Goal: Task Accomplishment & Management: Use online tool/utility

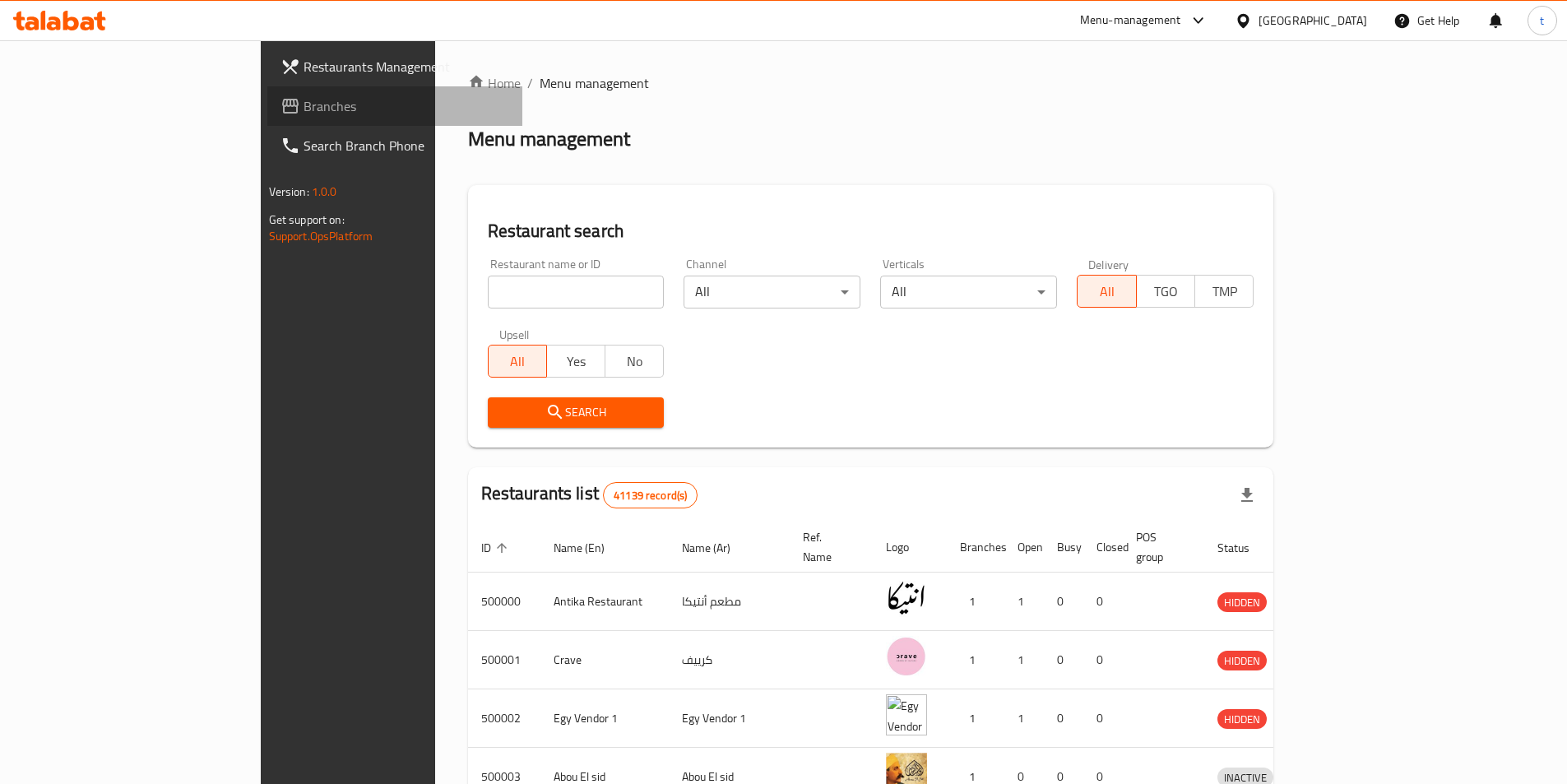
click at [268, 123] on link "Branches" at bounding box center [395, 106] width 255 height 39
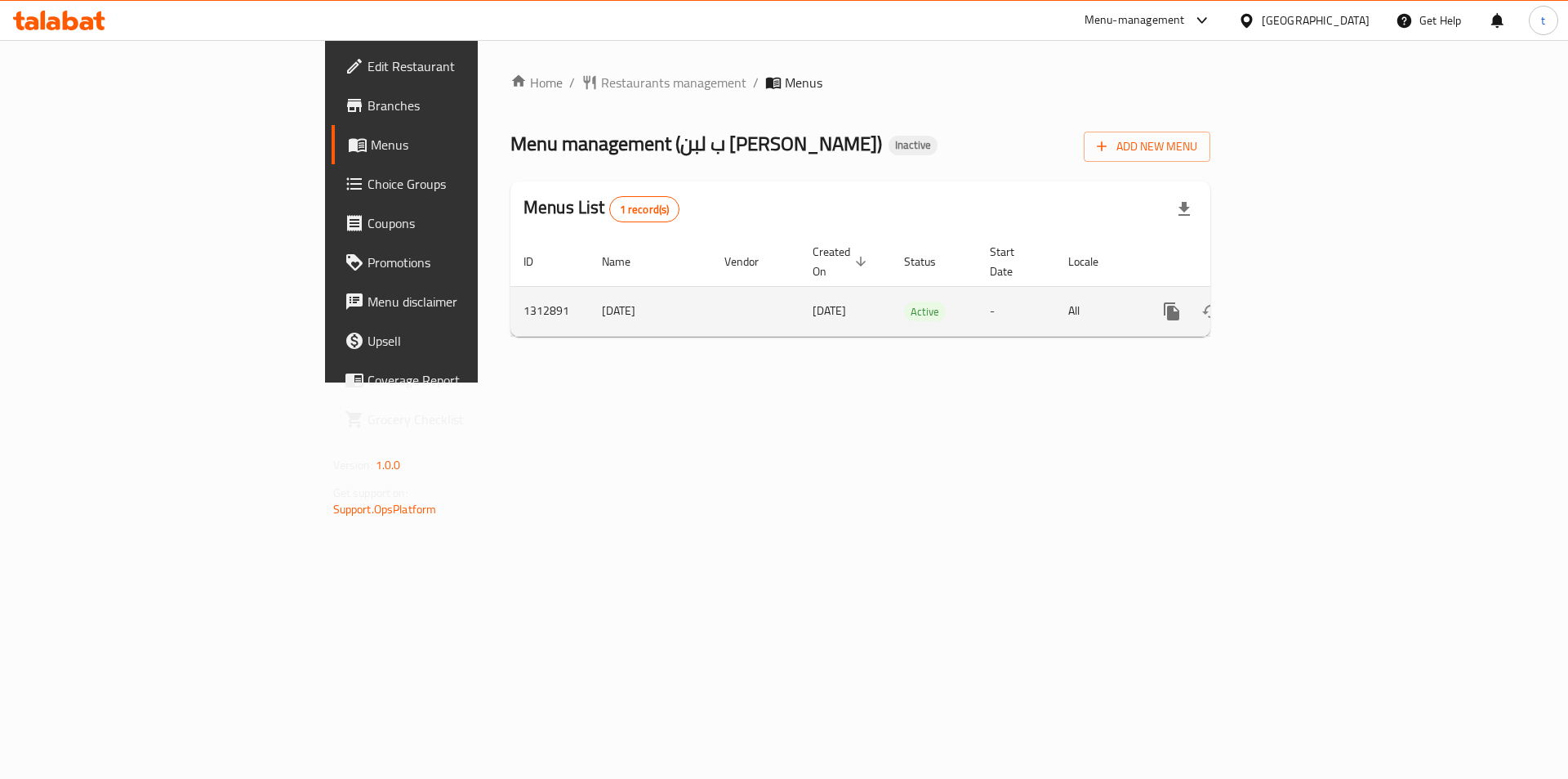
click at [1299, 301] on icon "enhanced table" at bounding box center [1289, 311] width 19 height 19
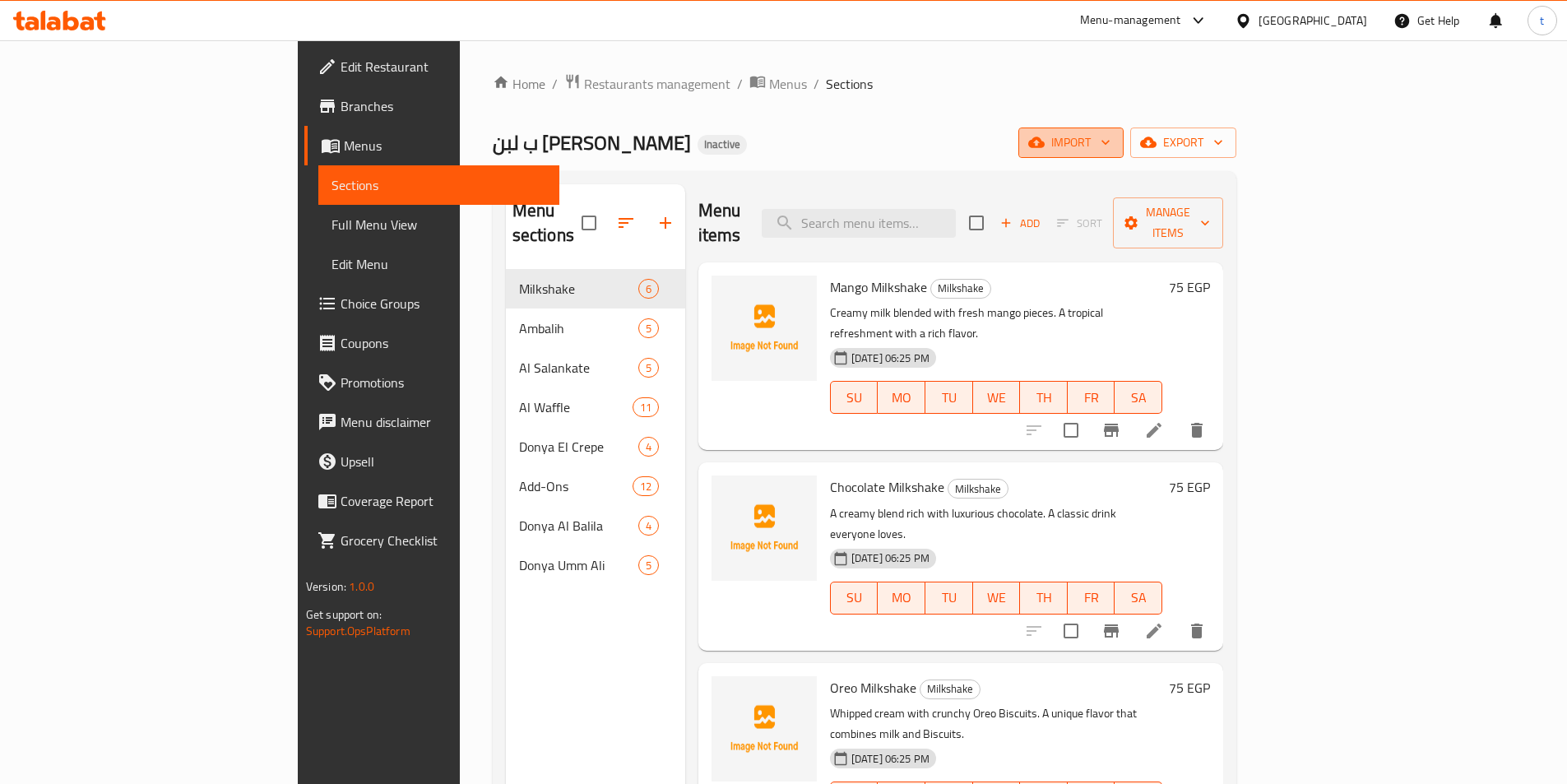
click at [1111, 147] on span "import" at bounding box center [1071, 143] width 79 height 20
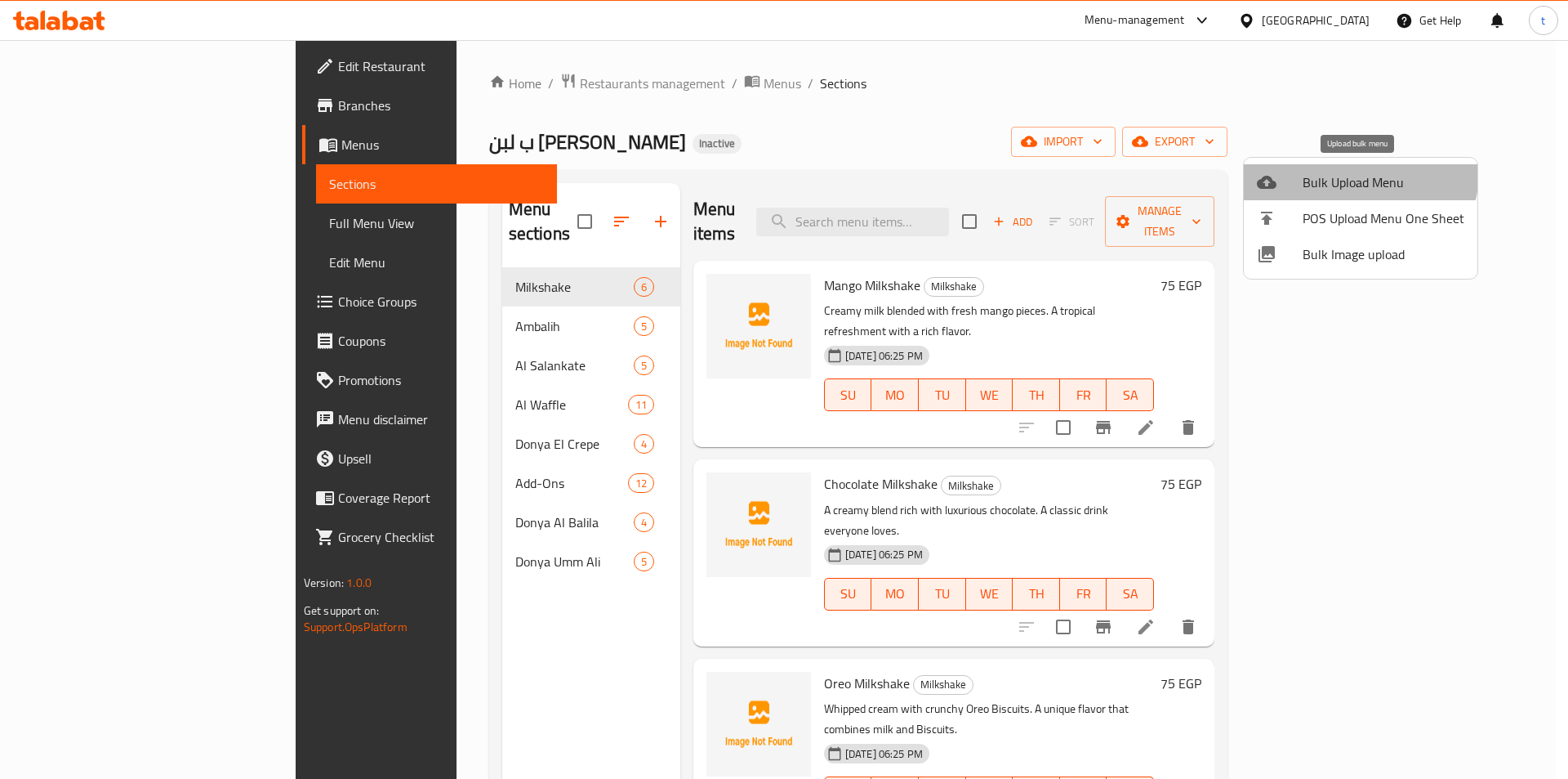
click at [1337, 172] on span "Bulk Upload Menu" at bounding box center [1383, 181] width 162 height 19
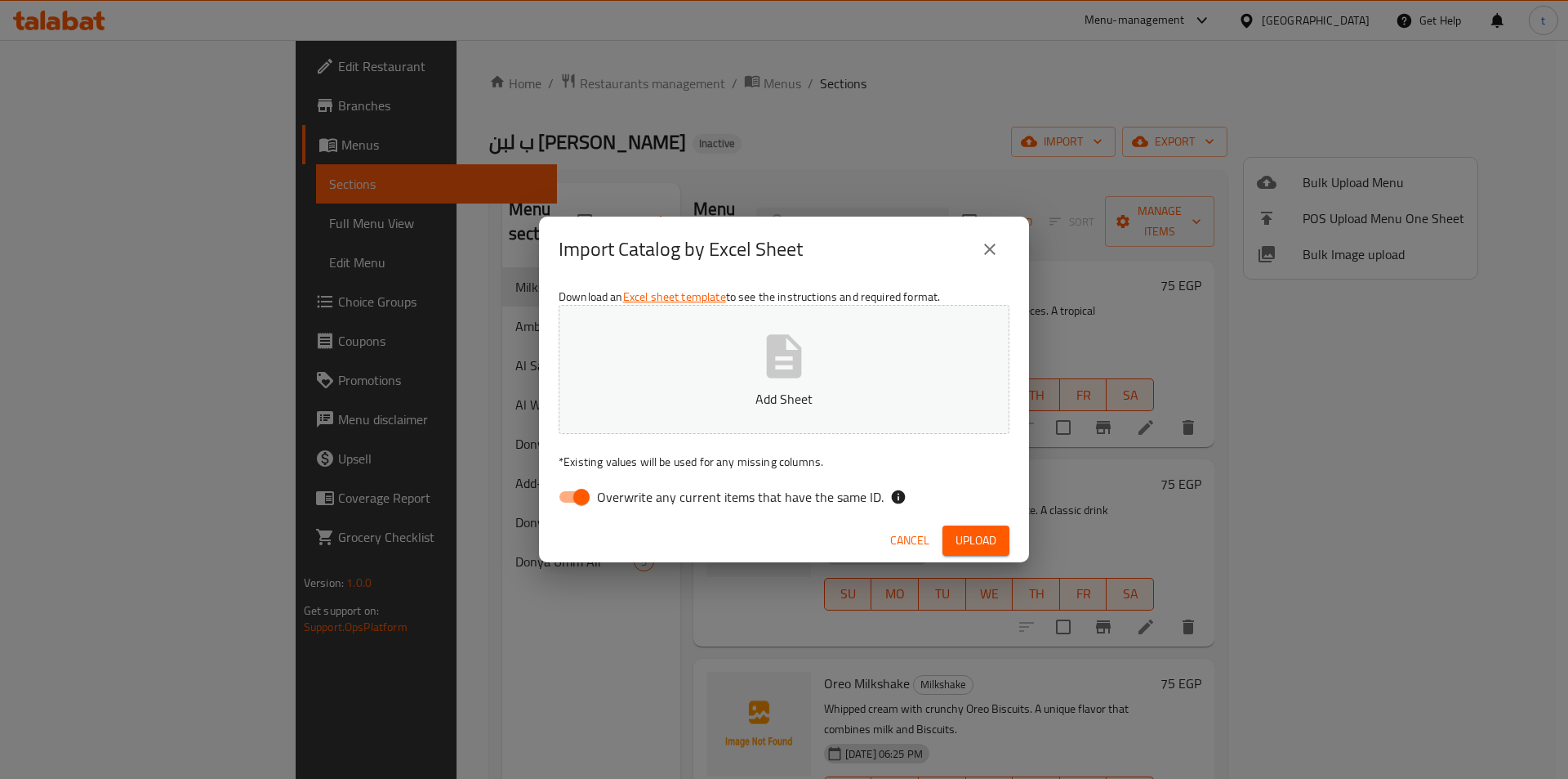
click at [578, 508] on input "Overwrite any current items that have the same ID." at bounding box center [581, 496] width 93 height 31
checkbox input "false"
click at [990, 550] on span "Upload" at bounding box center [976, 540] width 40 height 20
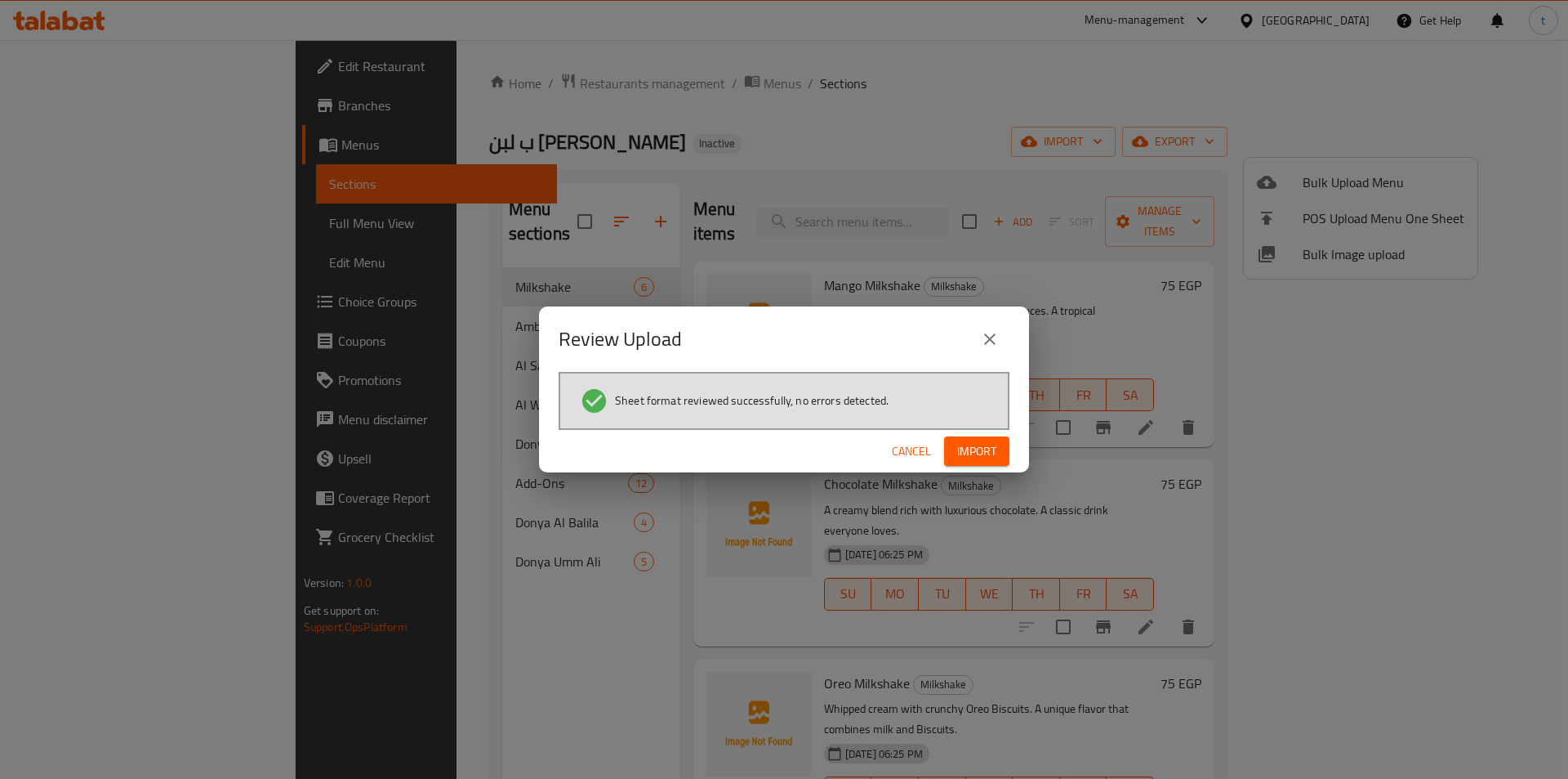
click at [983, 457] on span "Import" at bounding box center [977, 452] width 39 height 20
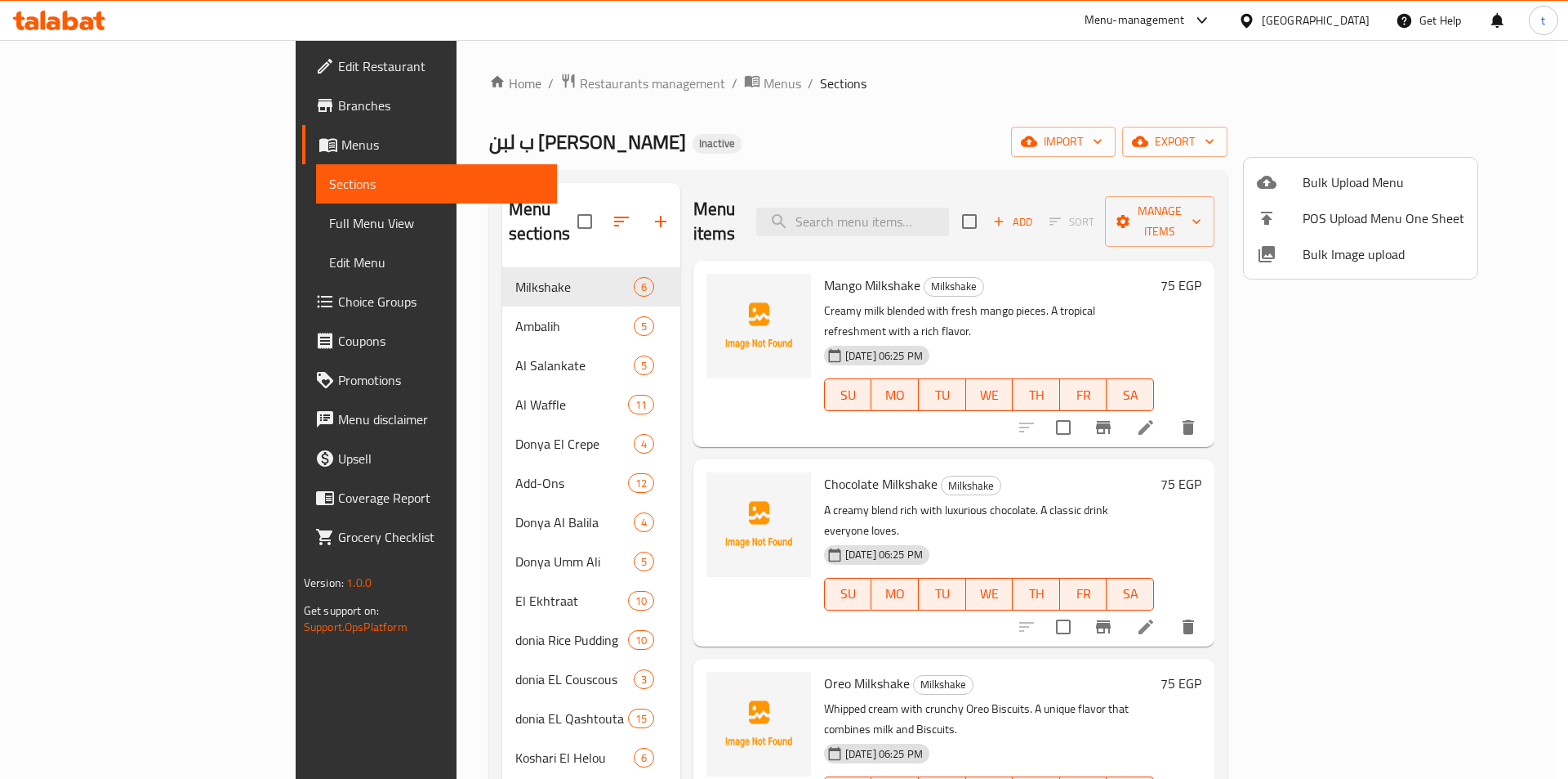
click at [50, 229] on div at bounding box center [784, 389] width 1568 height 779
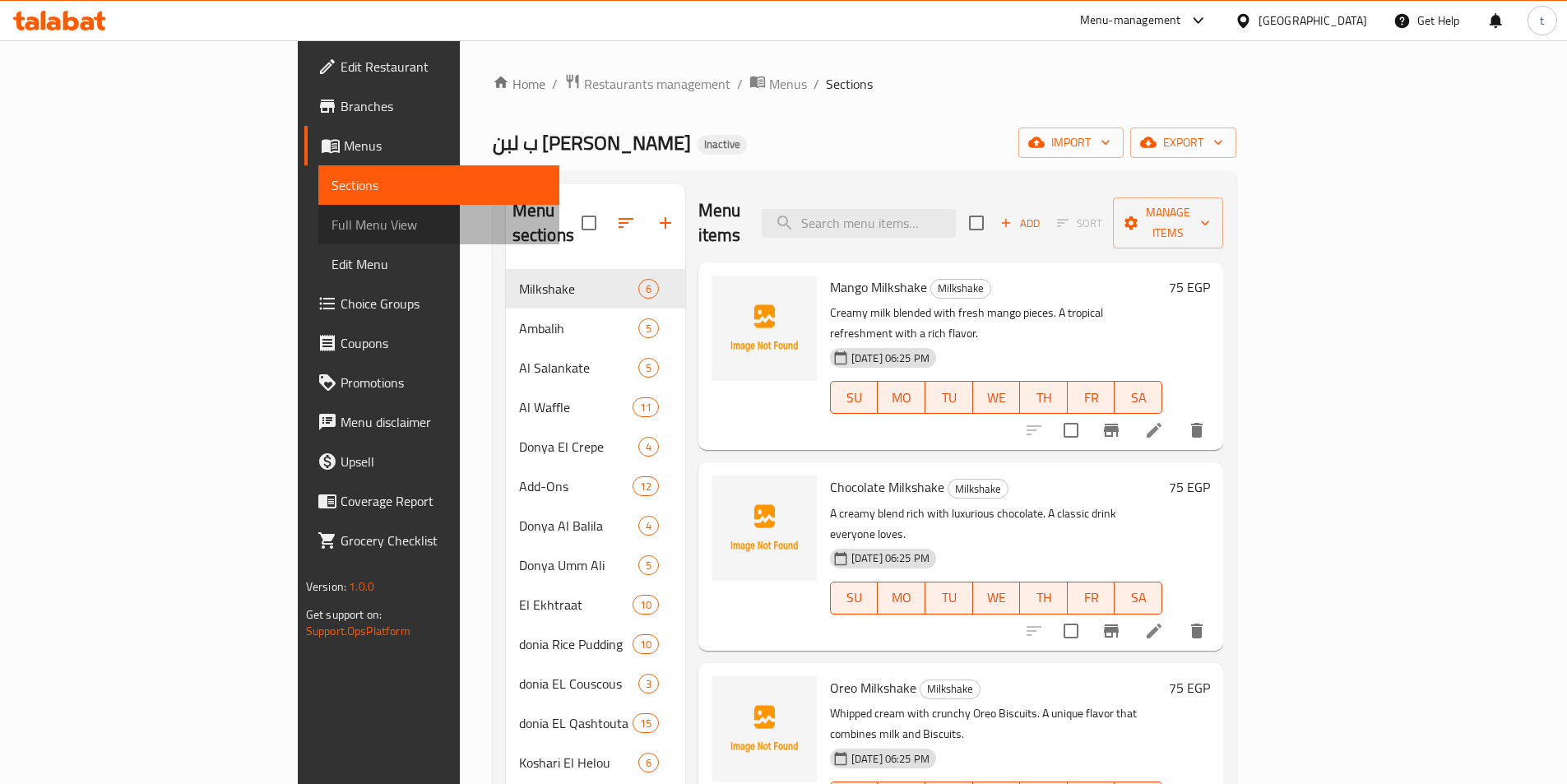
click at [331, 230] on span "Full Menu View" at bounding box center [438, 224] width 215 height 20
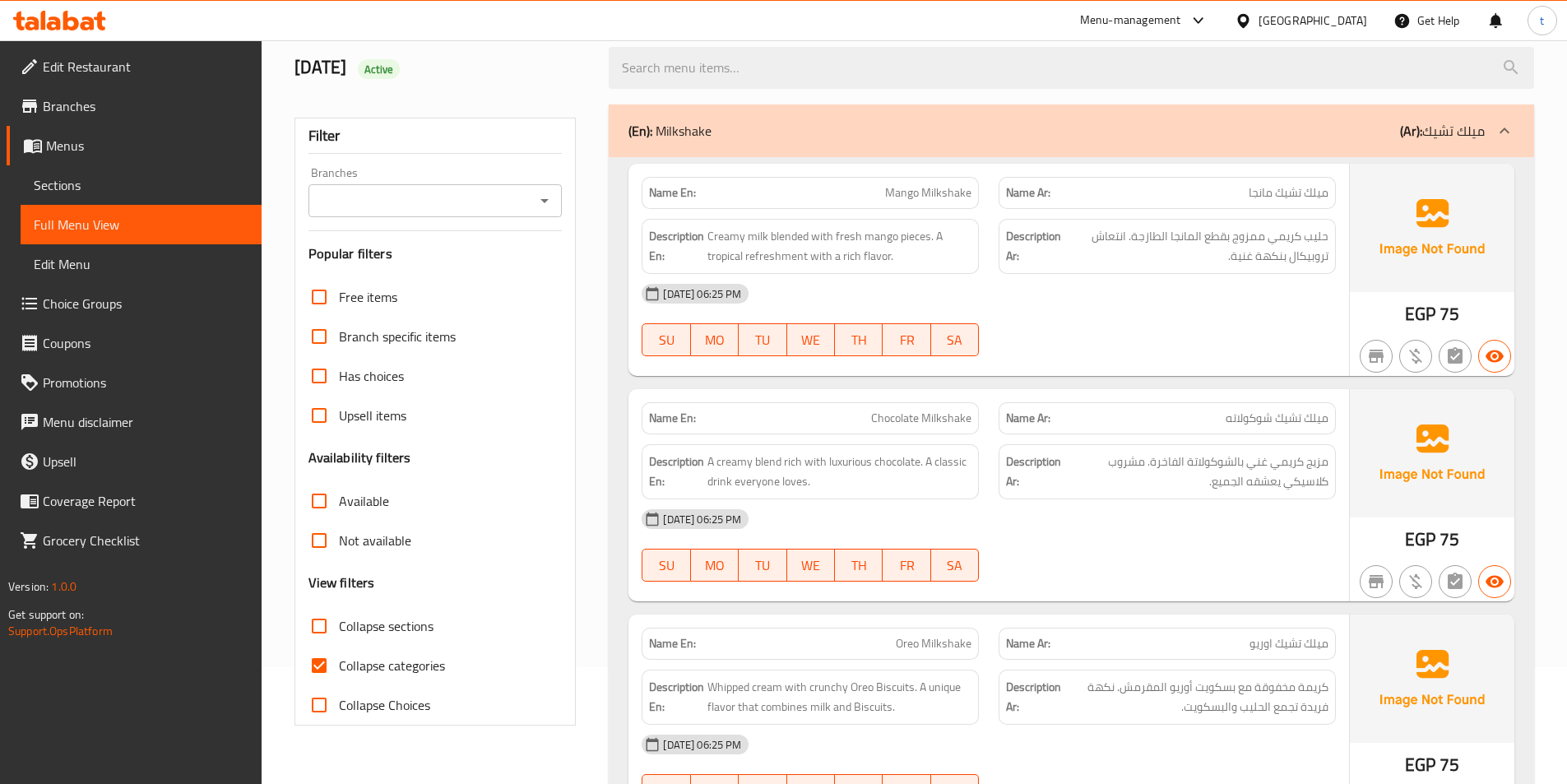
scroll to position [329, 0]
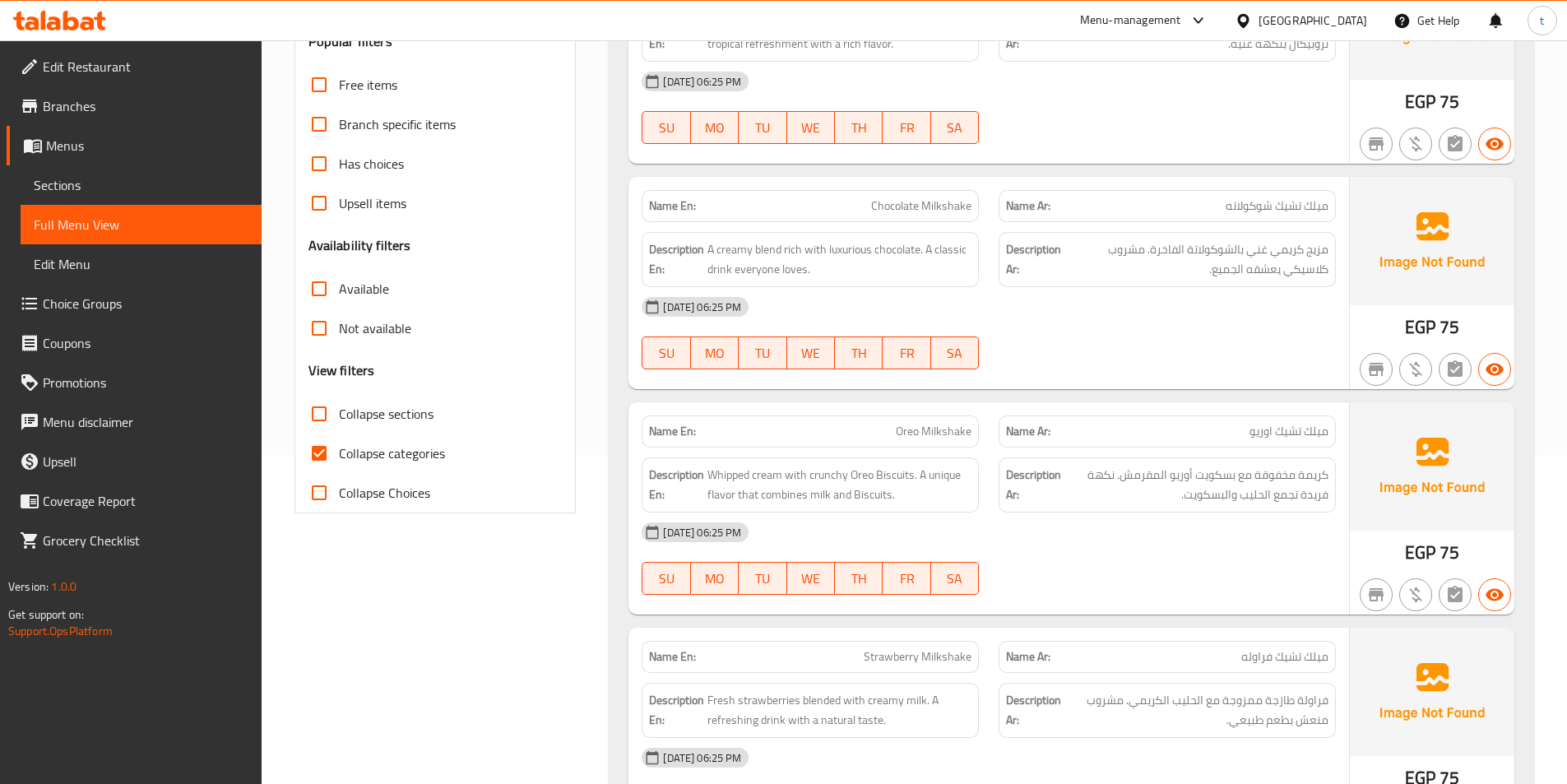
click at [325, 455] on input "Collapse categories" at bounding box center [319, 453] width 39 height 39
checkbox input "false"
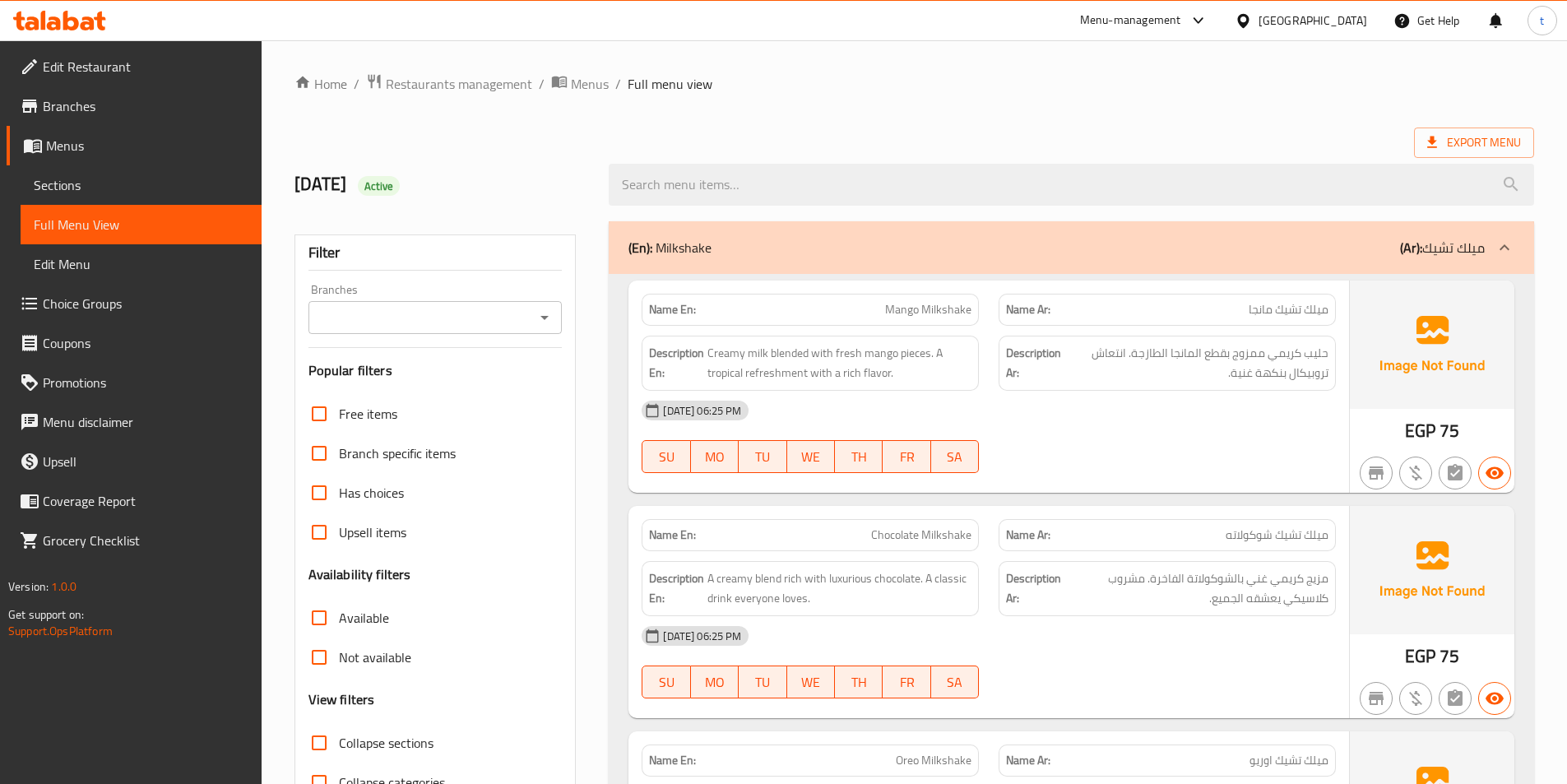
click at [1515, 248] on div at bounding box center [1505, 247] width 39 height 39
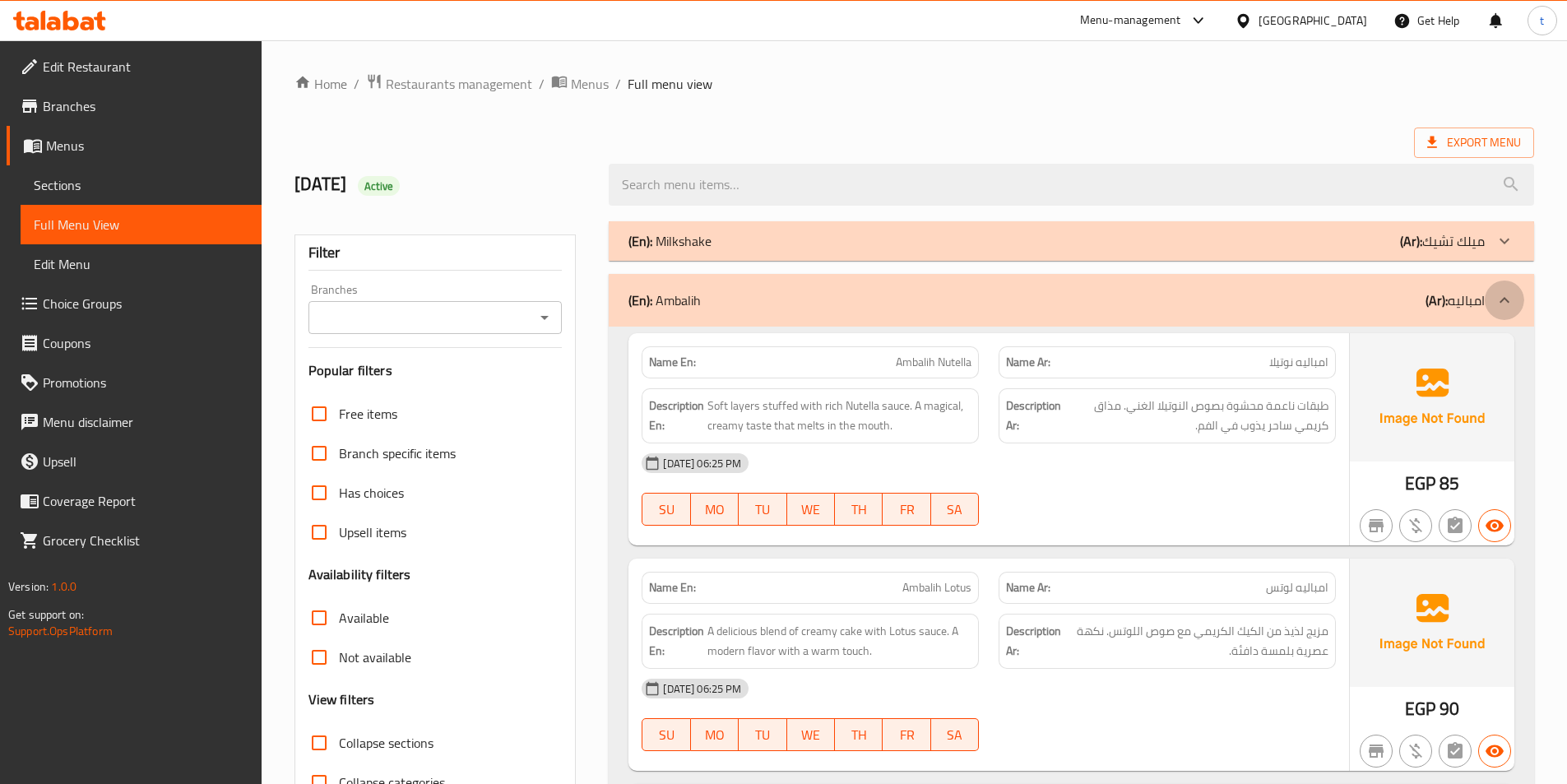
click at [1501, 296] on icon at bounding box center [1504, 300] width 20 height 20
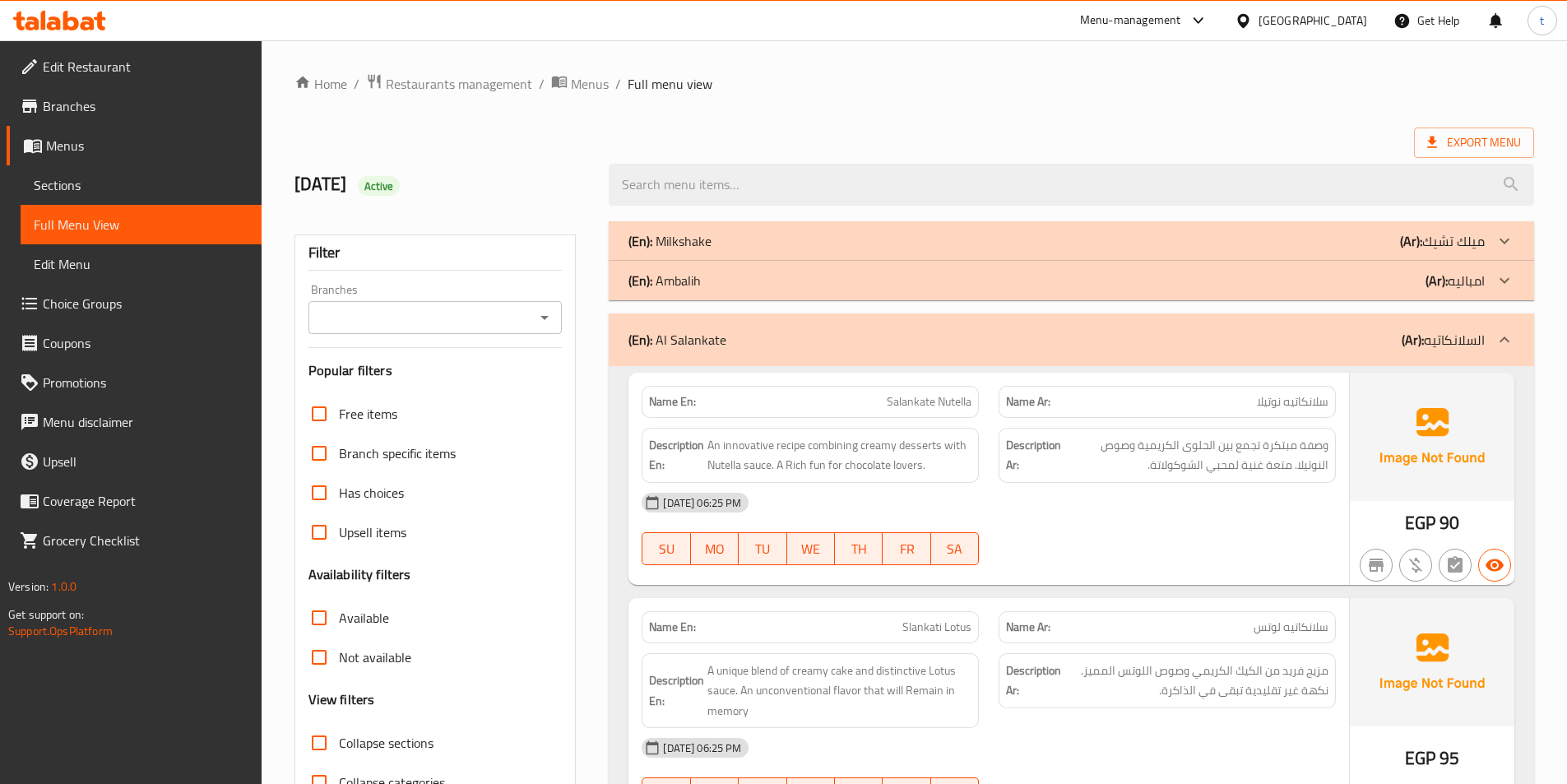
click at [1507, 316] on div "(En): Al Salankate (Ar): السلانكاتيه" at bounding box center [1071, 340] width 925 height 53
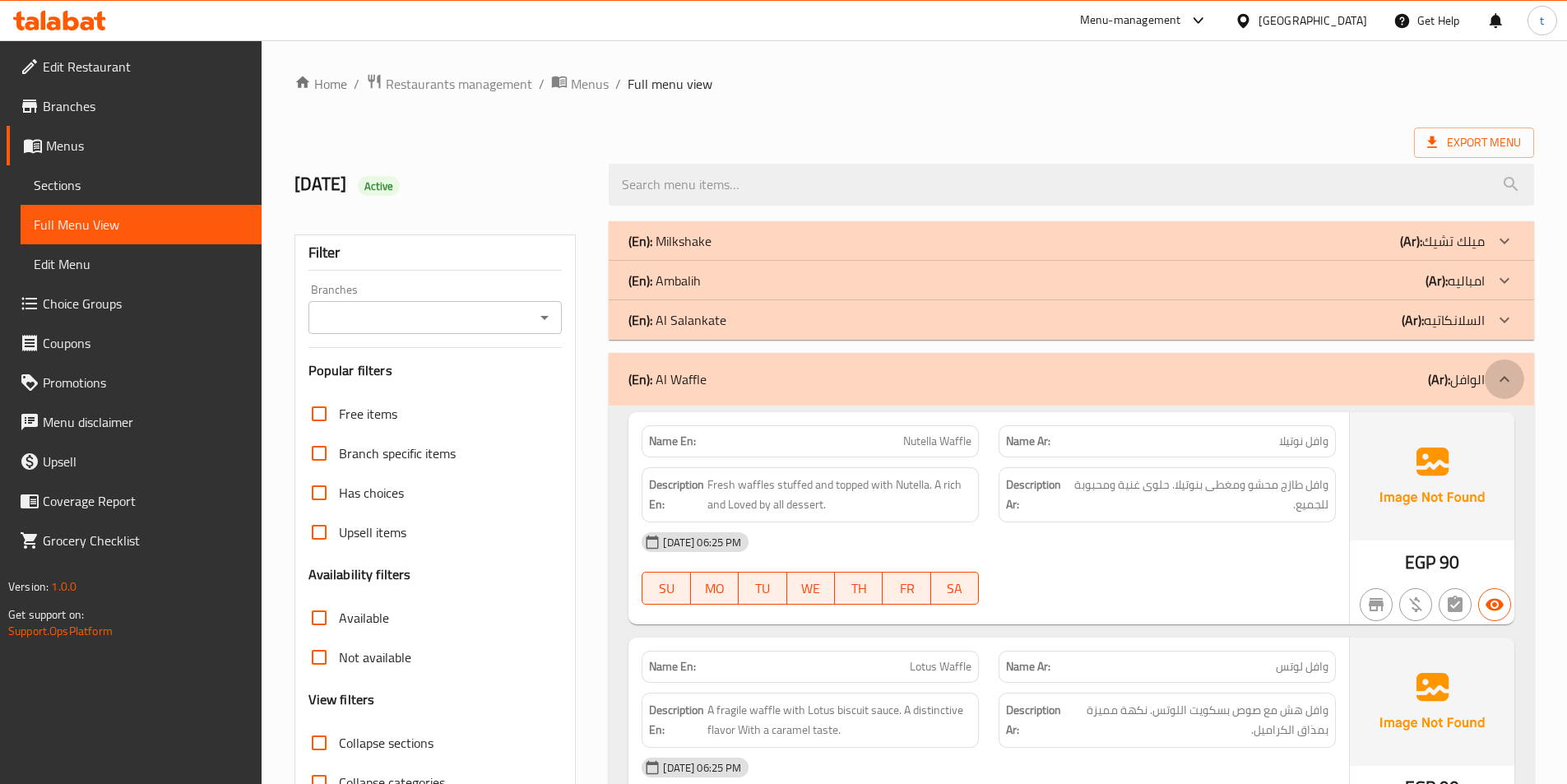
click at [1522, 384] on div at bounding box center [1505, 379] width 39 height 39
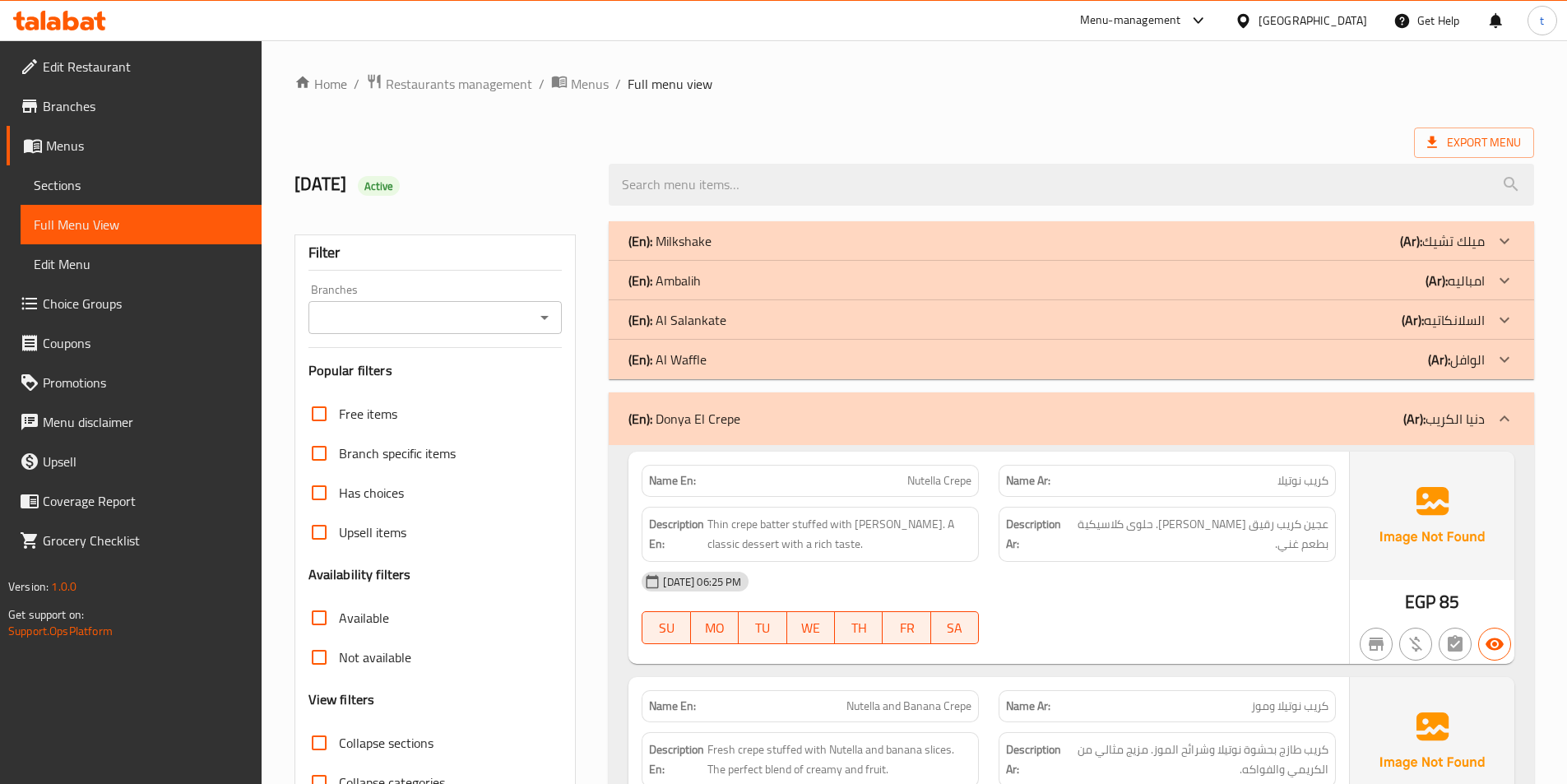
click at [1513, 411] on icon at bounding box center [1504, 418] width 20 height 20
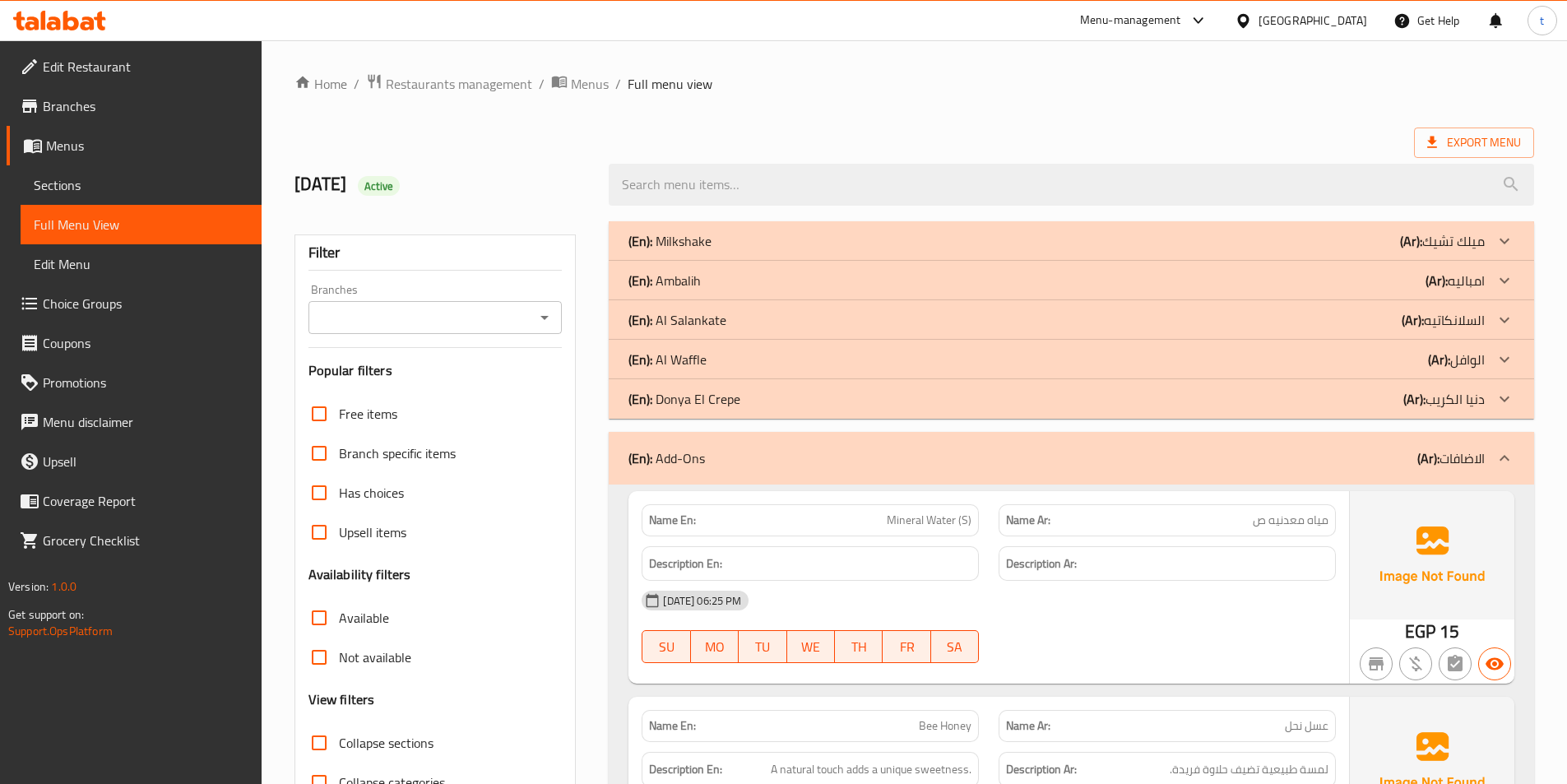
click at [1518, 460] on div at bounding box center [1505, 458] width 39 height 39
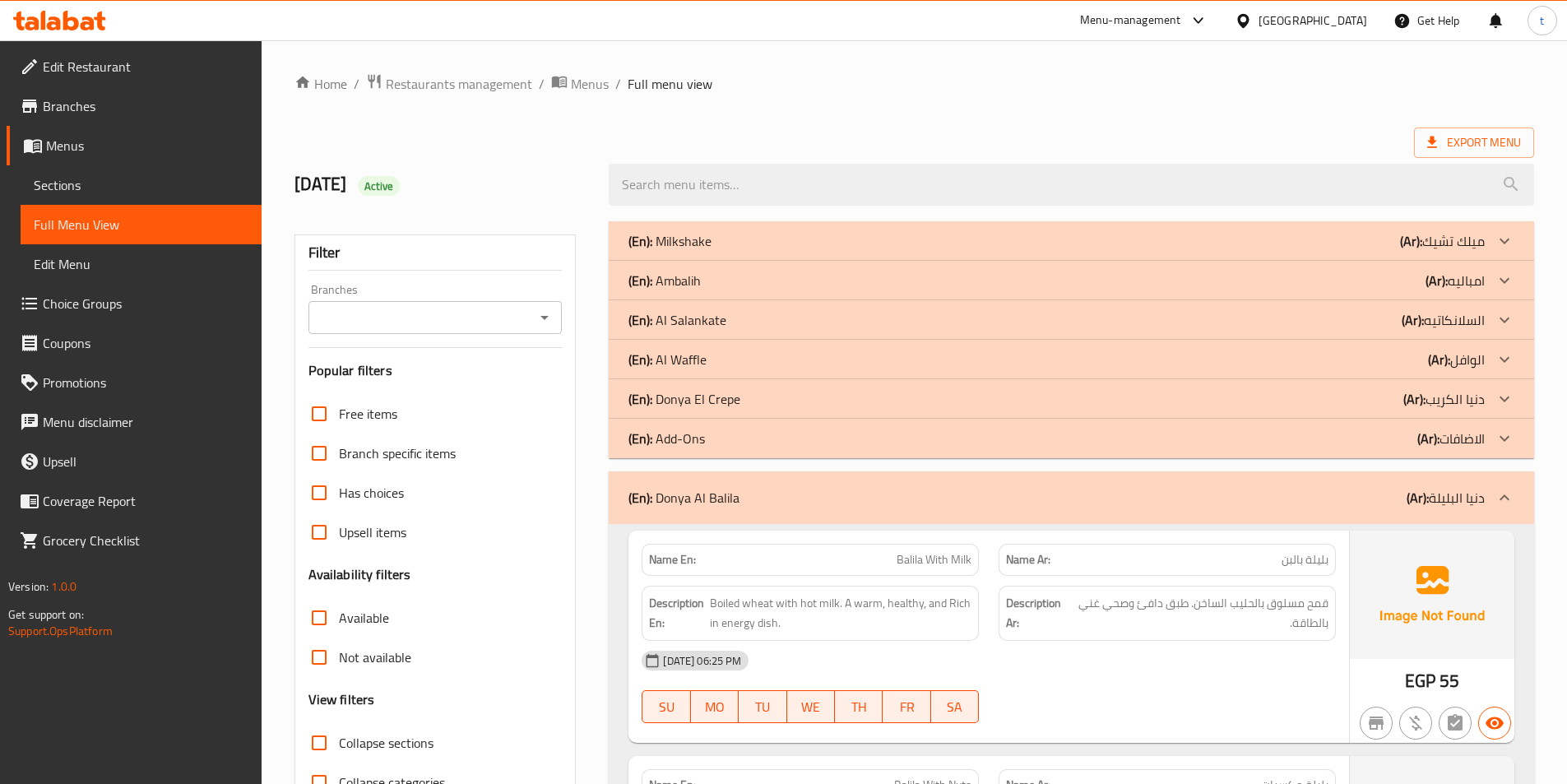
click at [1524, 511] on div "(En): Donya Al Balila (Ar): دنيا البليلة" at bounding box center [1071, 498] width 925 height 53
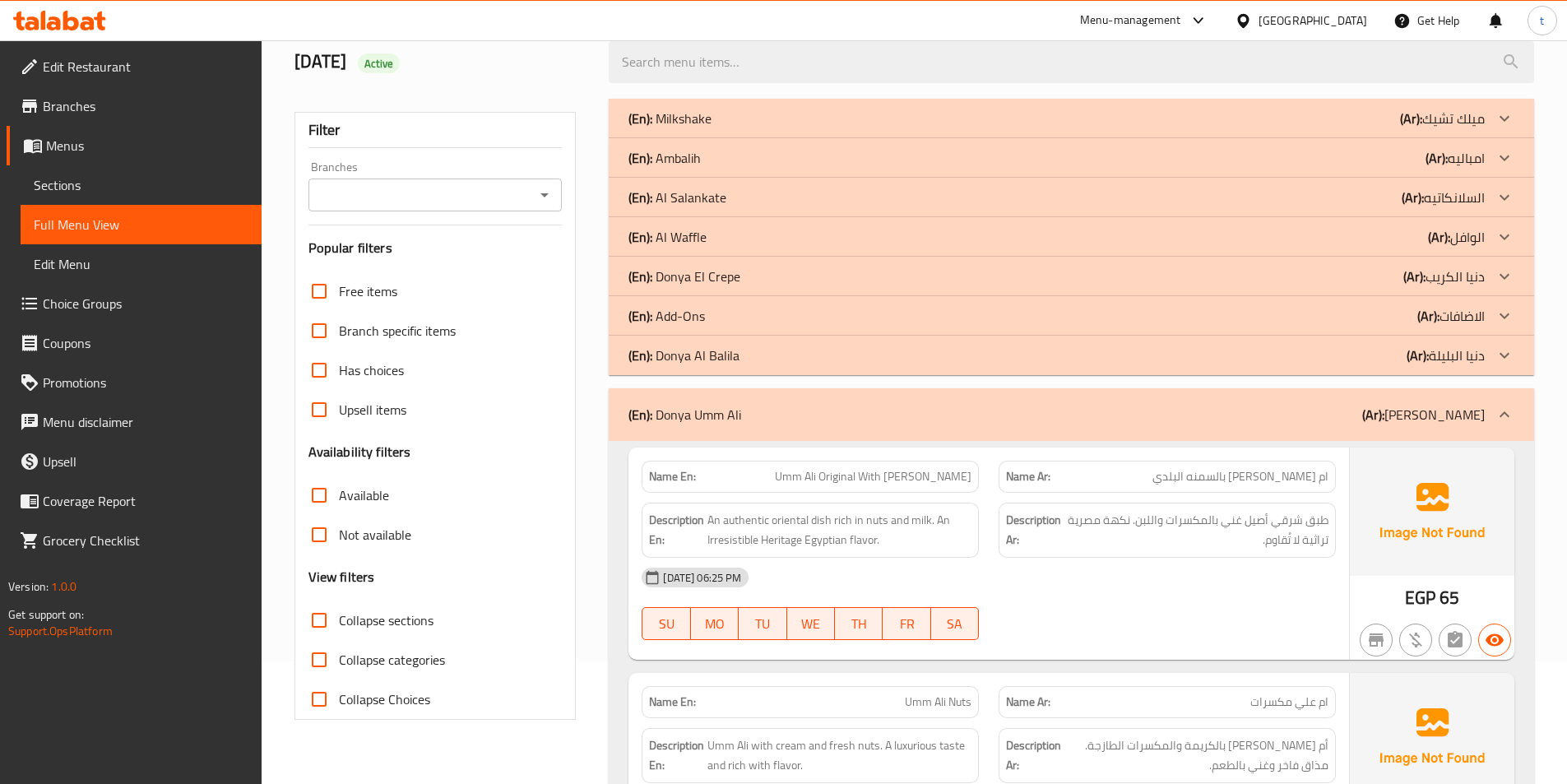
scroll to position [246, 0]
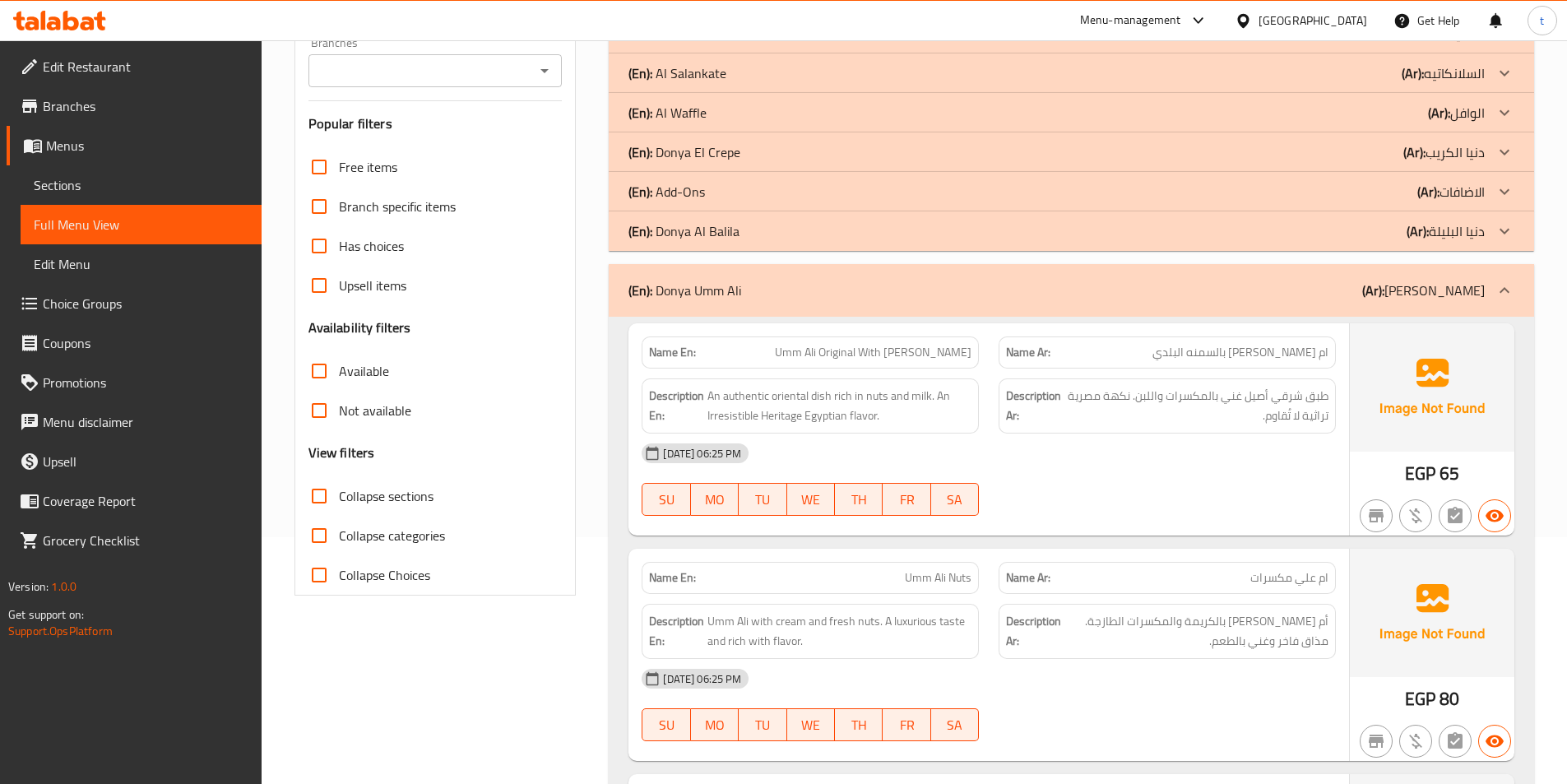
click at [1508, 274] on div at bounding box center [1505, 290] width 39 height 39
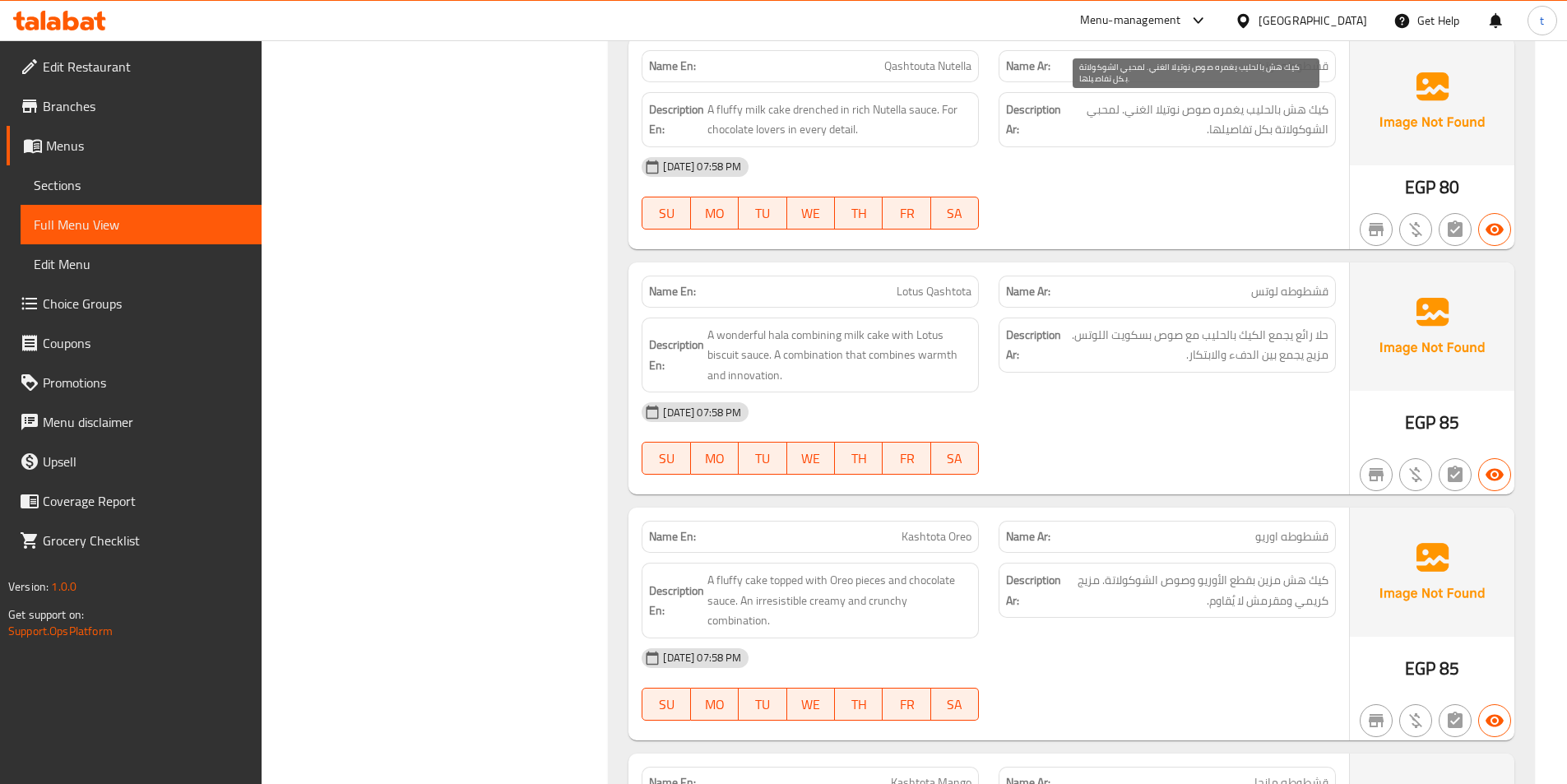
scroll to position [6934, 0]
